Goal: Information Seeking & Learning: Learn about a topic

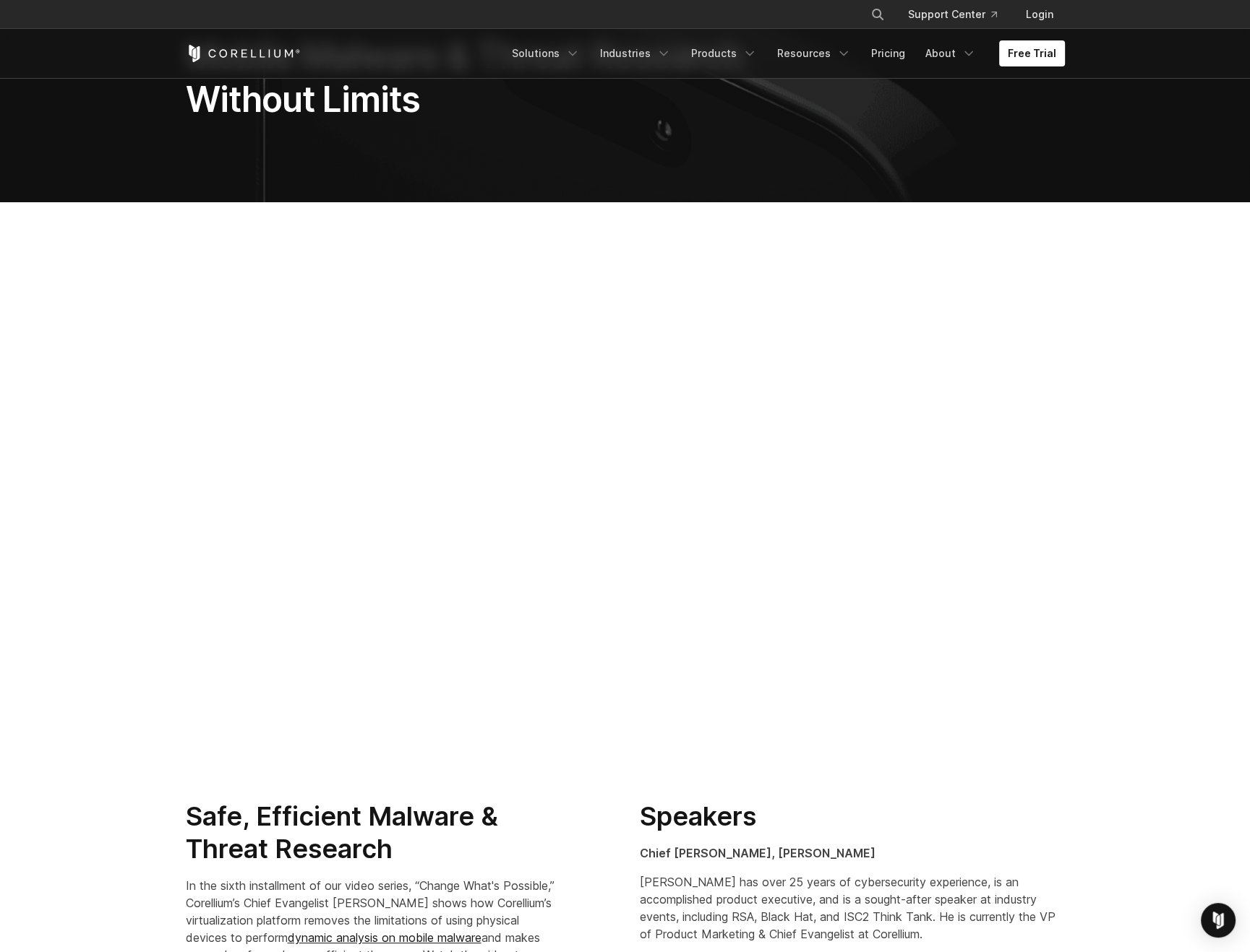
click at [1177, 321] on section at bounding box center [625, 490] width 1250 height 575
click at [808, 50] on link "Resources" at bounding box center [813, 53] width 91 height 26
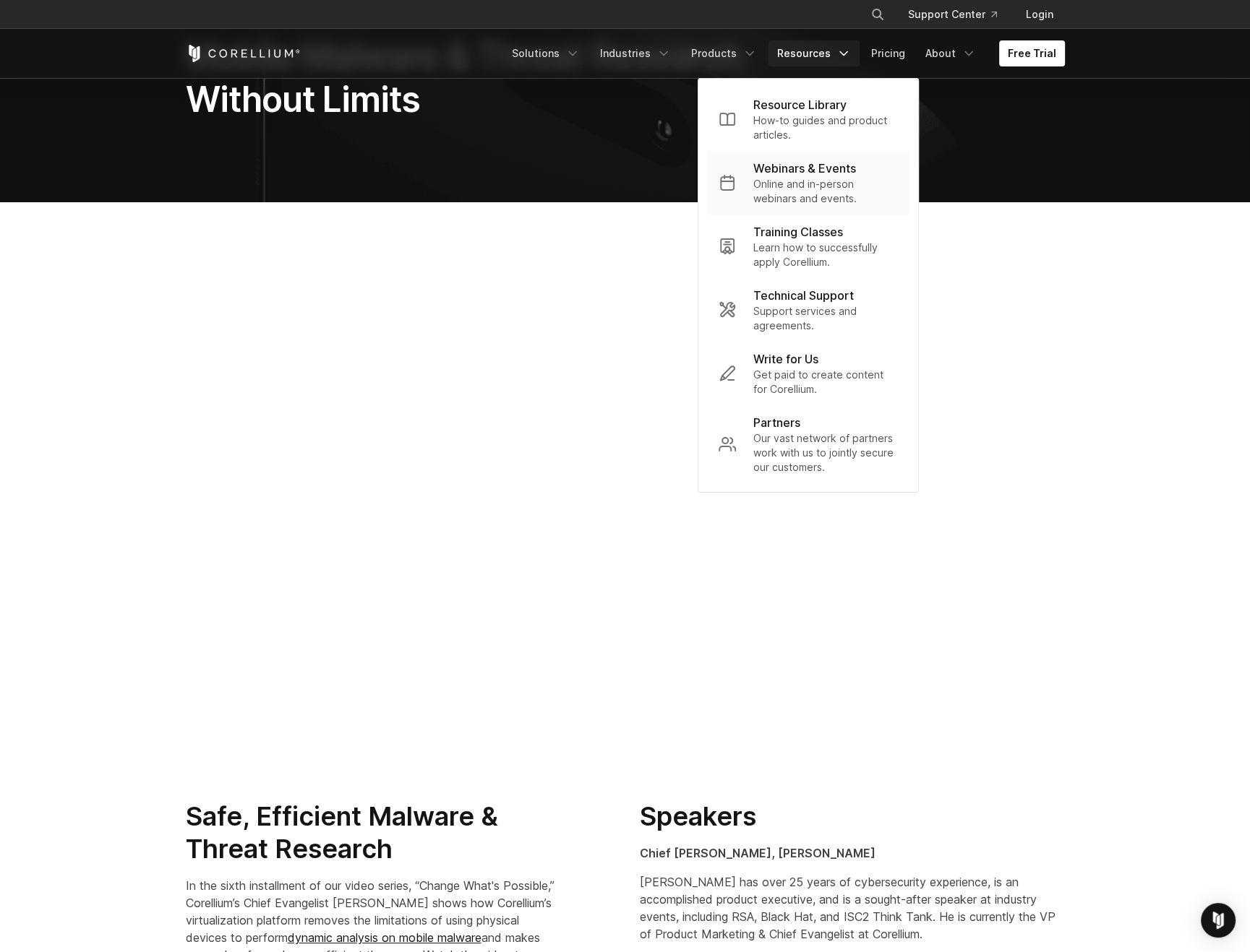
click at [770, 174] on p "Webinars & Events" at bounding box center [804, 168] width 103 height 18
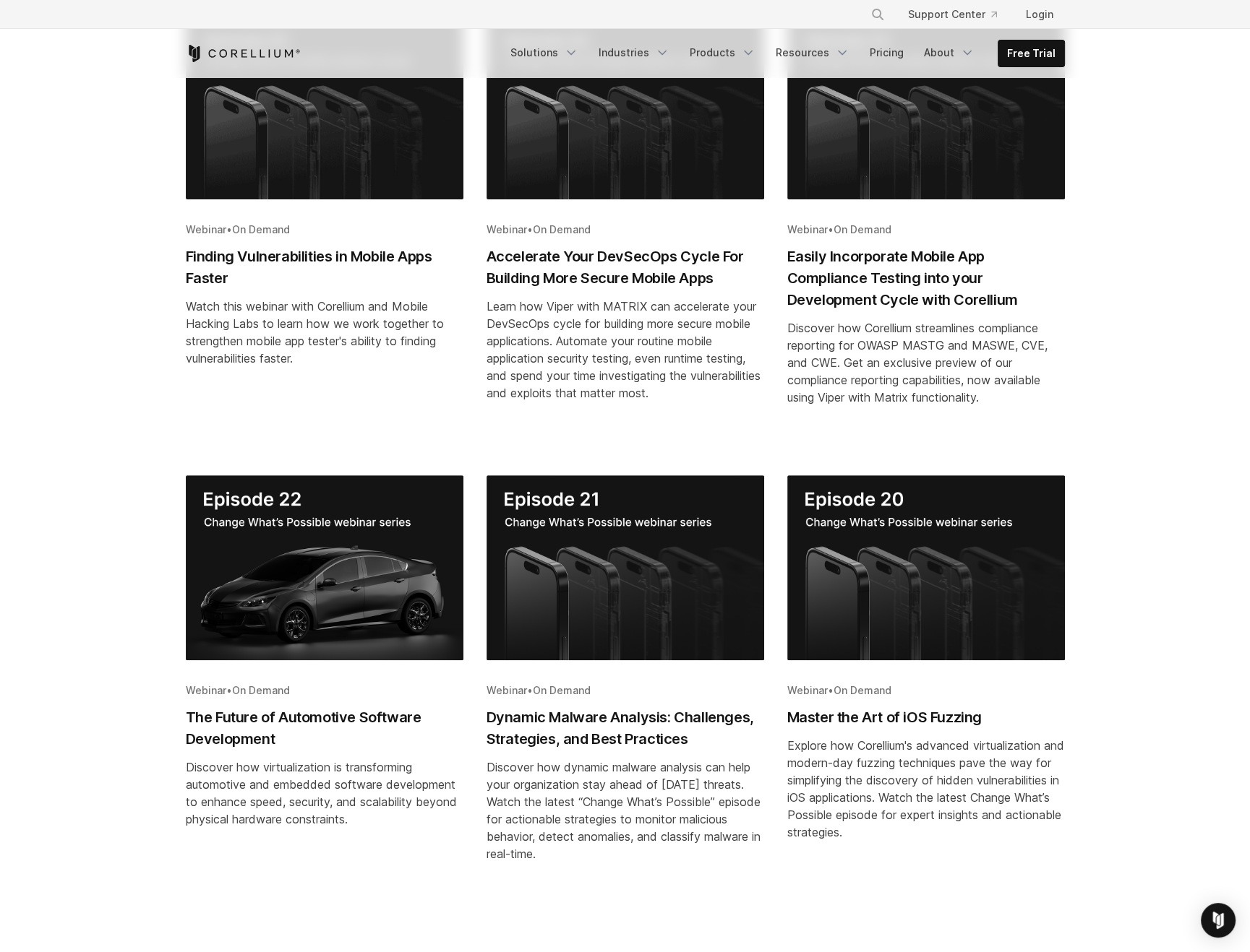
scroll to position [356, 0]
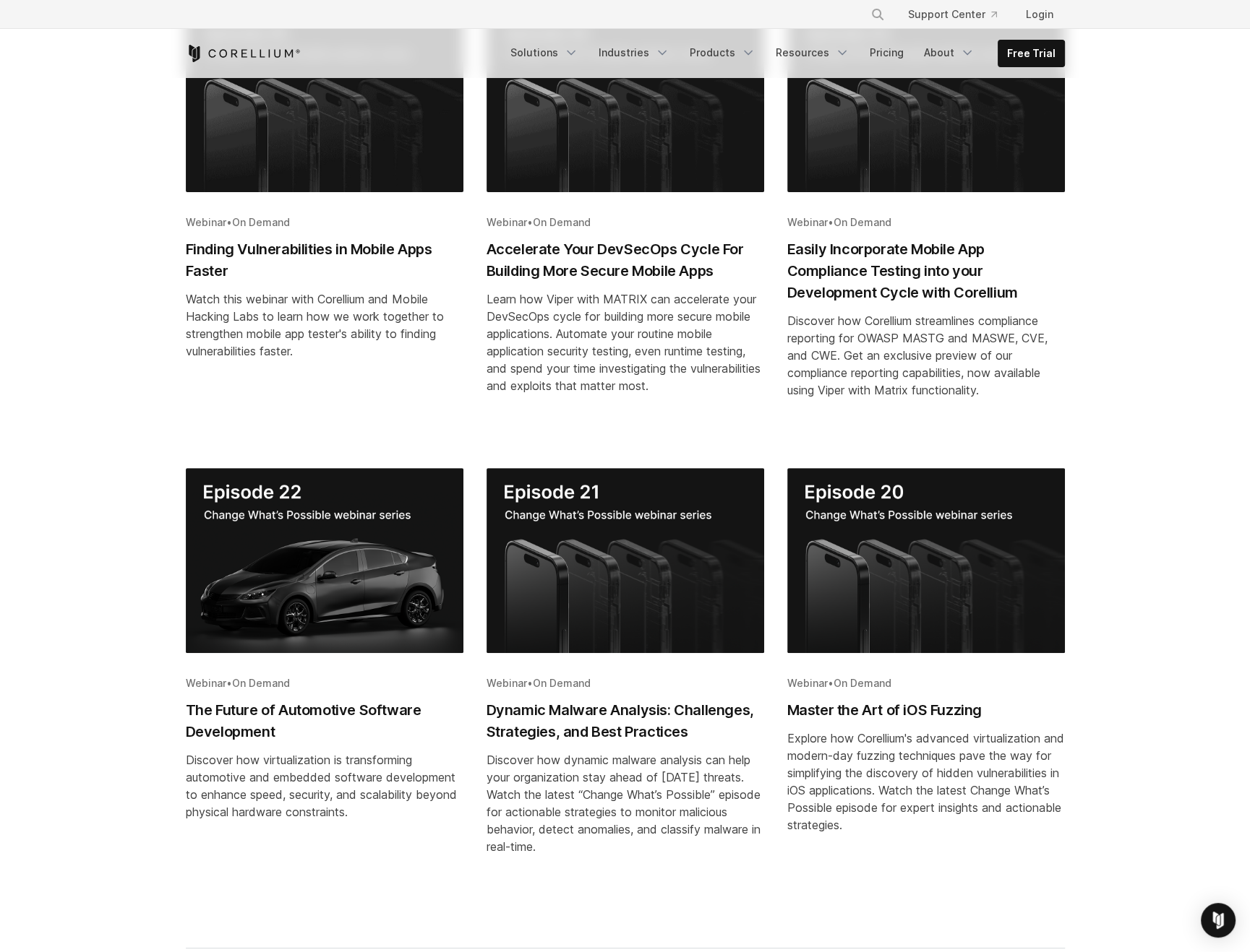
click at [675, 711] on h2 "Dynamic Malware Analysis: Challenges, Strategies, and Best Practices" at bounding box center [625, 722] width 278 height 44
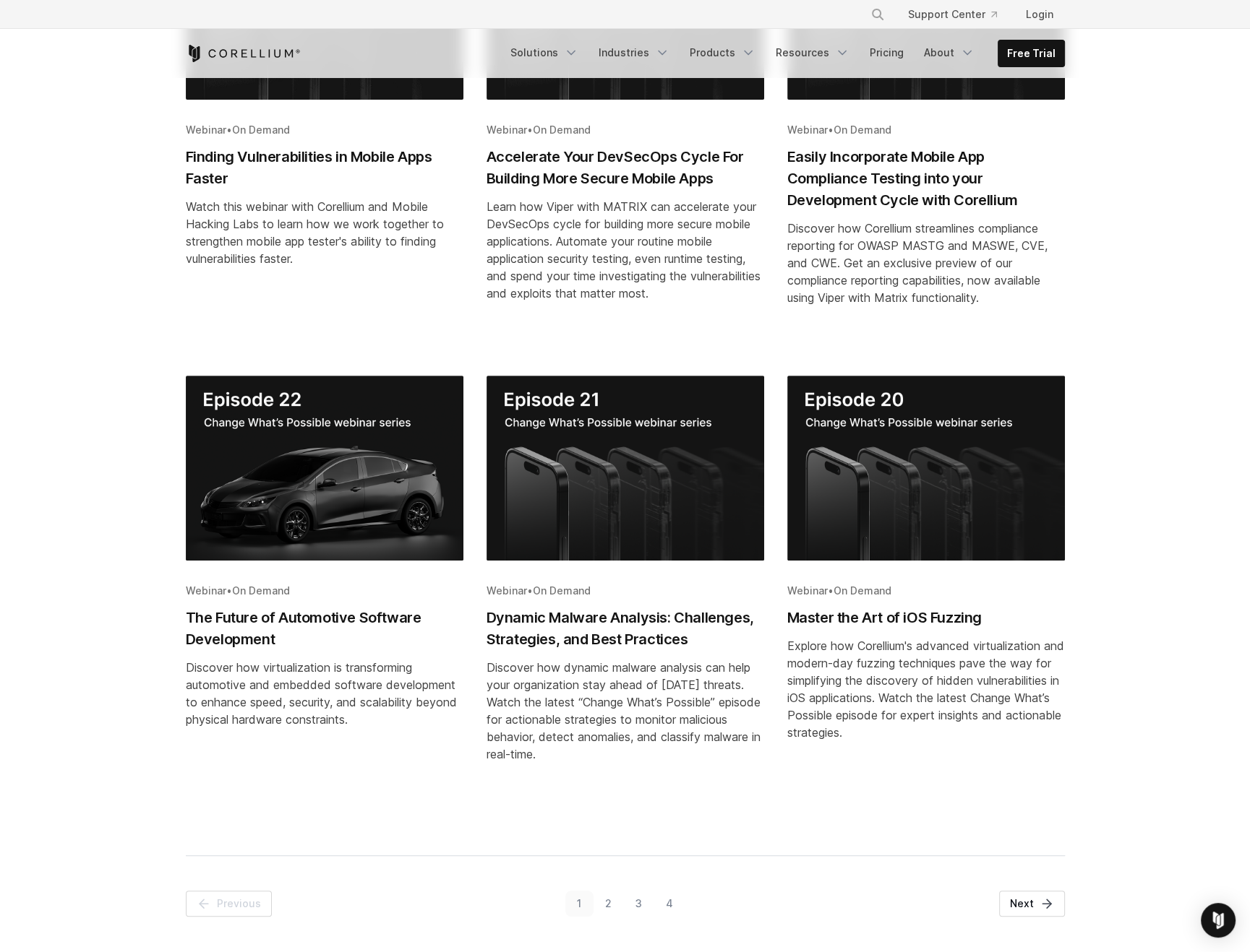
scroll to position [463, 0]
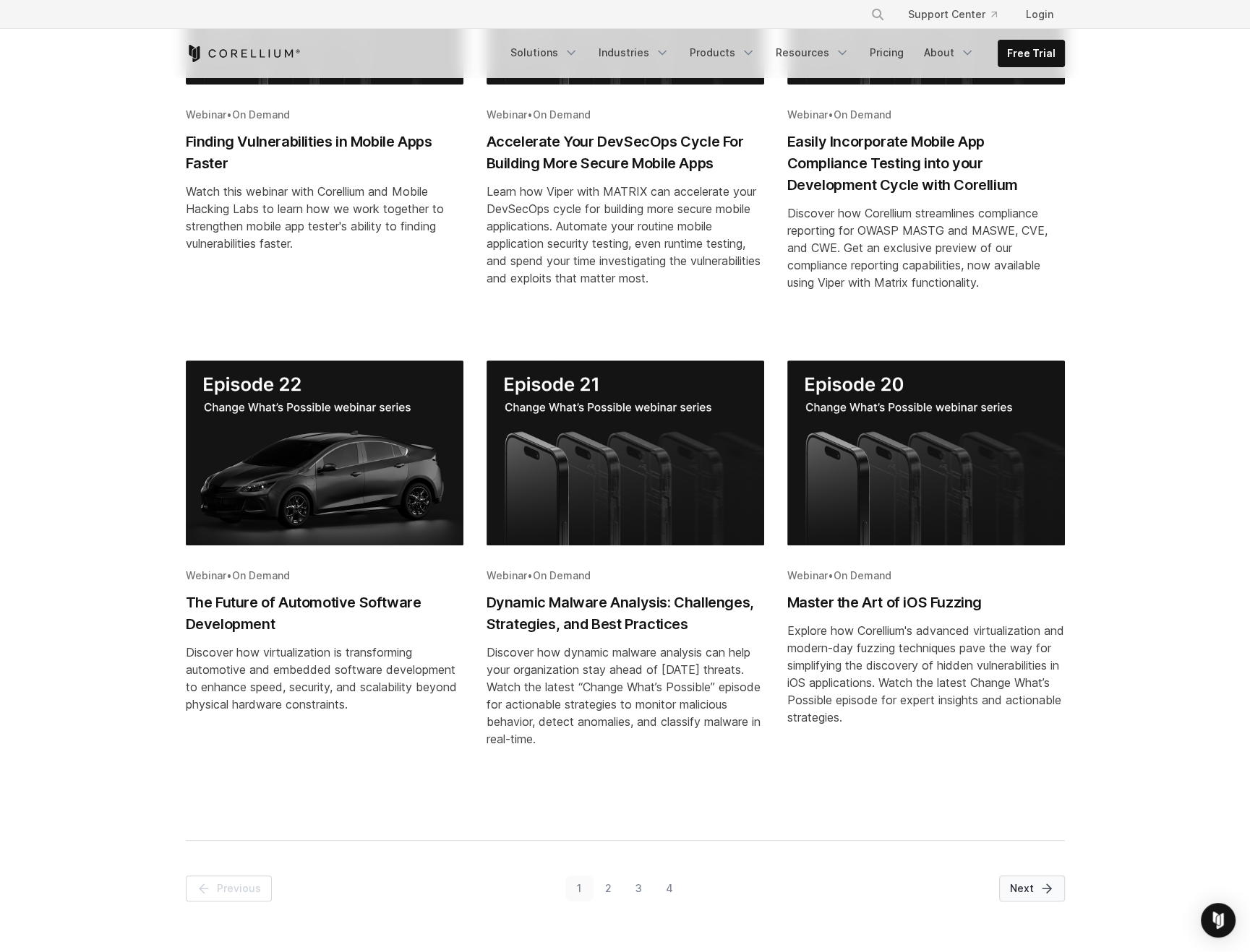
click at [1007, 890] on link "Next" at bounding box center [1031, 888] width 66 height 26
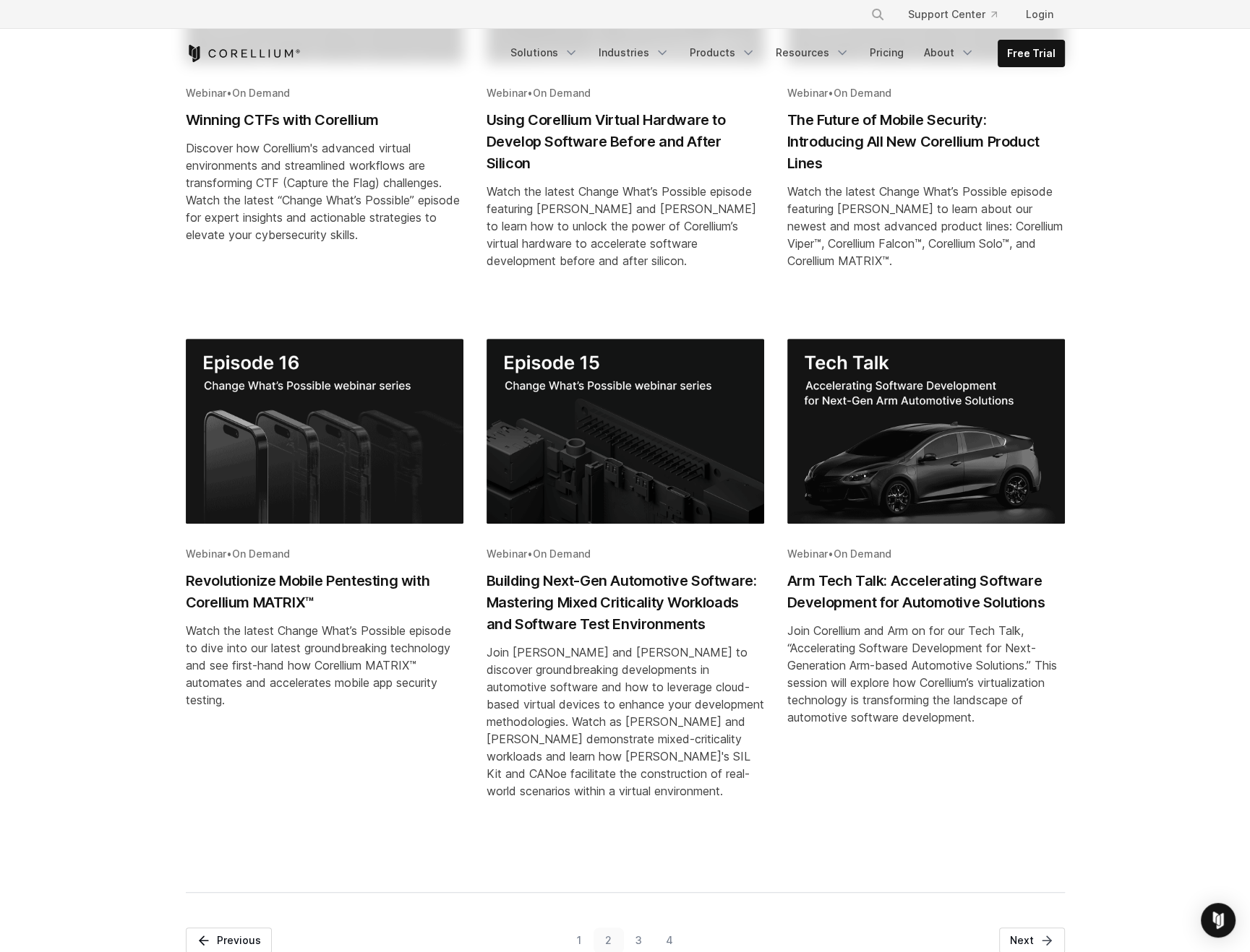
scroll to position [480, 0]
